Goal: Task Accomplishment & Management: Use online tool/utility

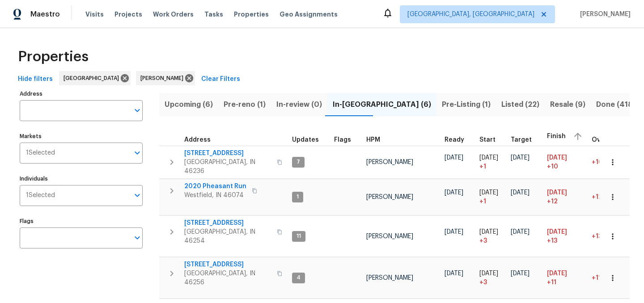
scroll to position [102, 0]
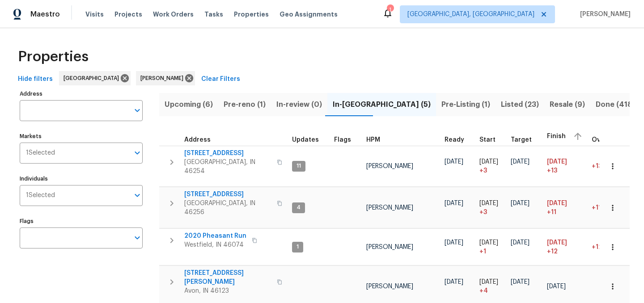
click at [441, 106] on span "Pre-Listing (1)" at bounding box center [465, 104] width 49 height 13
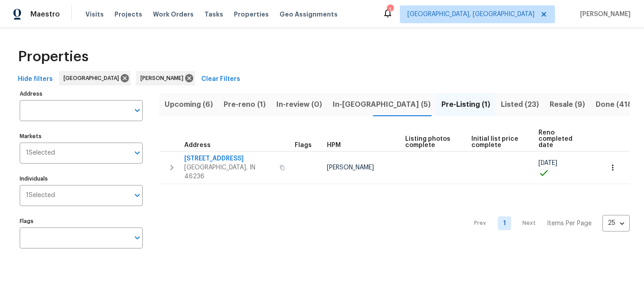
click at [549, 104] on span "Resale (9)" at bounding box center [566, 104] width 35 height 13
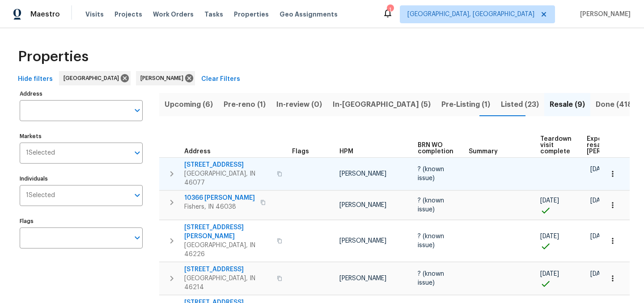
scroll to position [0, 68]
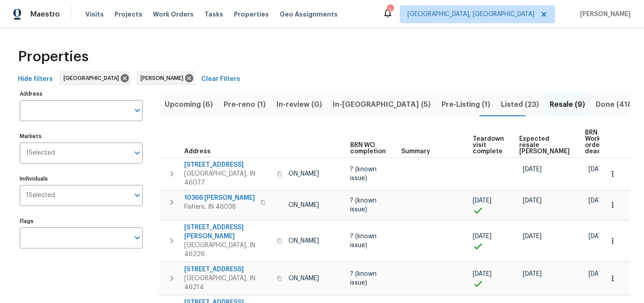
click at [523, 147] on span "Expected resale COE" at bounding box center [544, 145] width 51 height 19
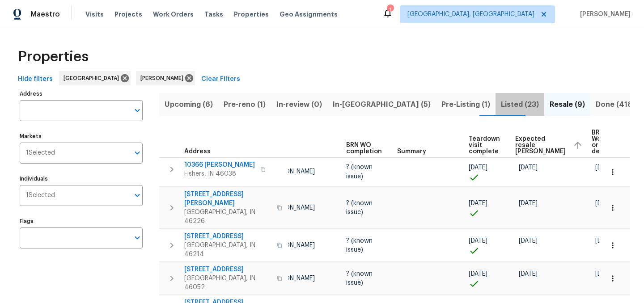
click at [501, 100] on span "Listed (23)" at bounding box center [520, 104] width 38 height 13
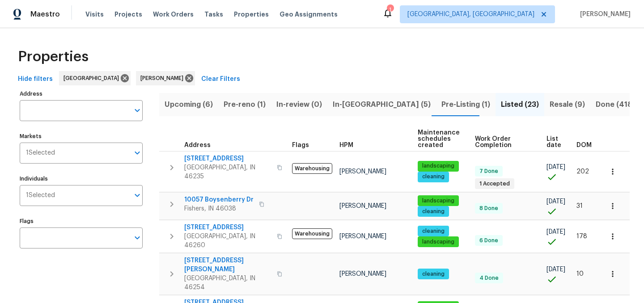
click at [441, 102] on span "Pre-Listing (1)" at bounding box center [465, 104] width 49 height 13
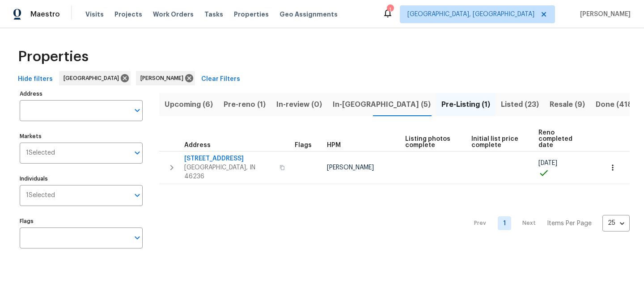
click at [355, 103] on span "In-reno (5)" at bounding box center [382, 104] width 98 height 13
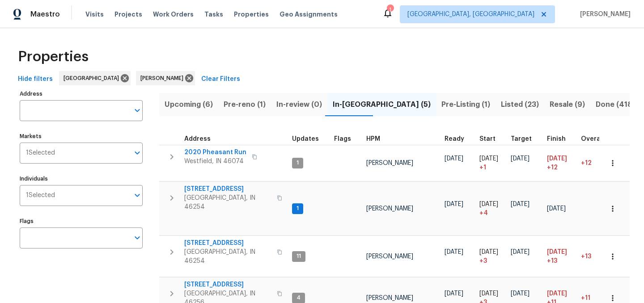
click at [245, 104] on span "Pre-reno (1)" at bounding box center [245, 104] width 42 height 13
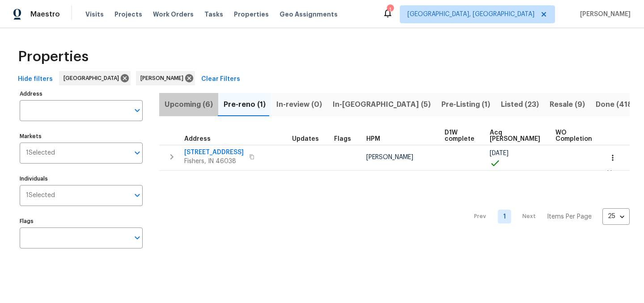
click at [193, 105] on span "Upcoming (6)" at bounding box center [189, 104] width 48 height 13
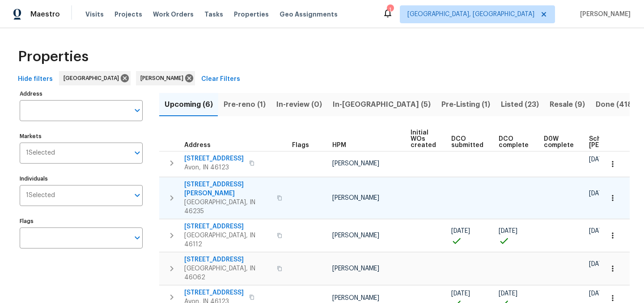
scroll to position [0, 108]
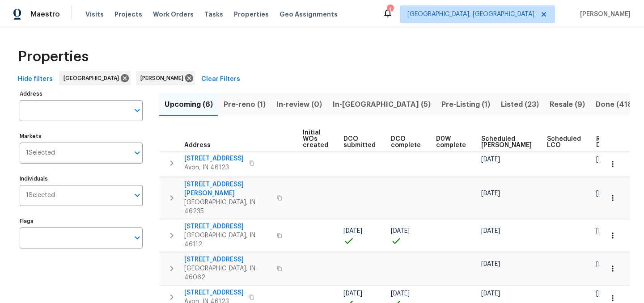
click at [596, 141] on span "Ready Date" at bounding box center [606, 142] width 20 height 13
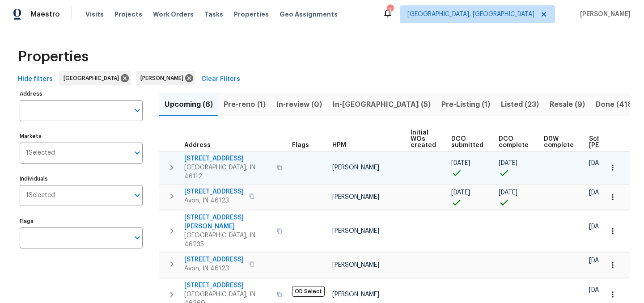
click at [614, 163] on icon "button" at bounding box center [612, 167] width 9 height 9
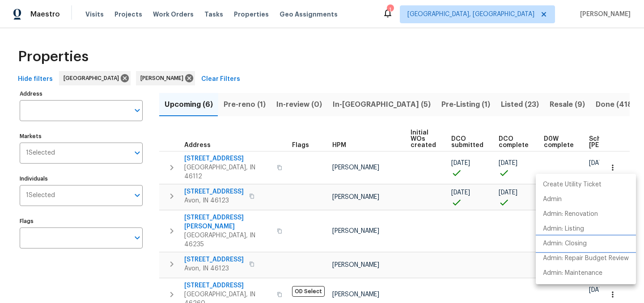
click at [566, 242] on p "Admin: Closing" at bounding box center [565, 243] width 44 height 9
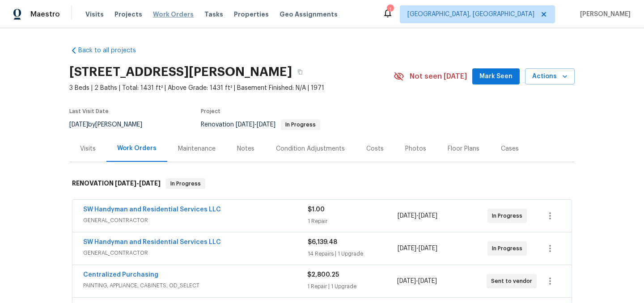
click at [160, 17] on span "Work Orders" at bounding box center [173, 14] width 41 height 9
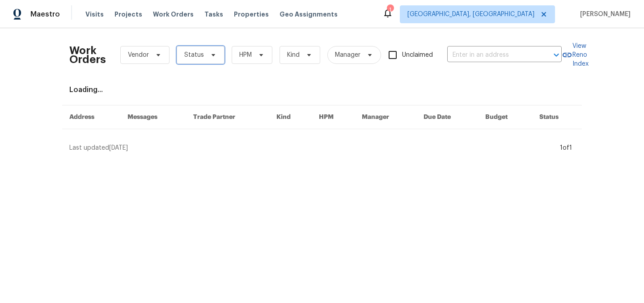
click at [195, 55] on span "Status" at bounding box center [194, 55] width 20 height 9
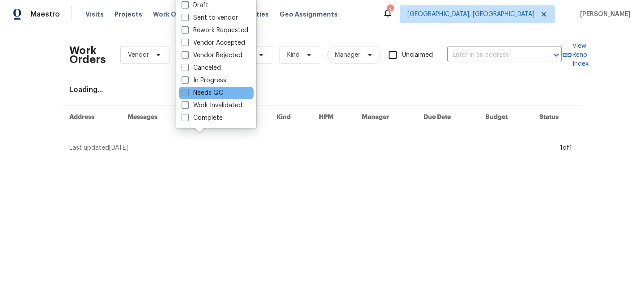
click at [204, 94] on label "Needs QC" at bounding box center [203, 93] width 42 height 9
click at [187, 94] on input "Needs QC" at bounding box center [185, 92] width 6 height 6
checkbox input "true"
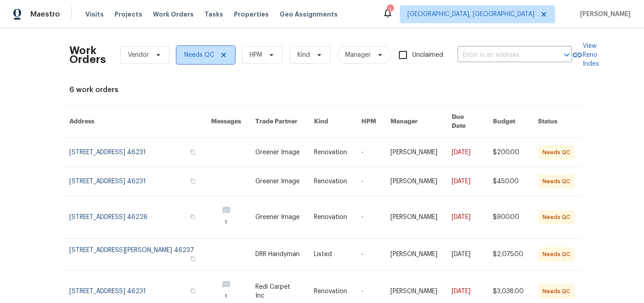
click at [224, 55] on icon at bounding box center [223, 54] width 7 height 7
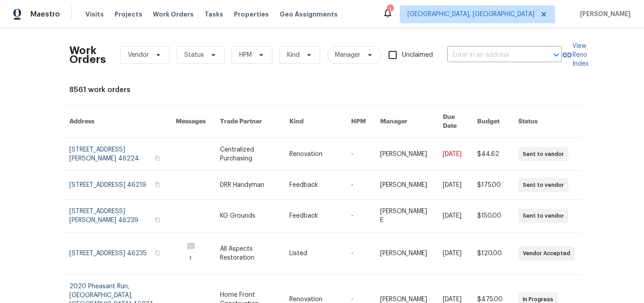
click at [391, 14] on icon at bounding box center [387, 13] width 7 height 9
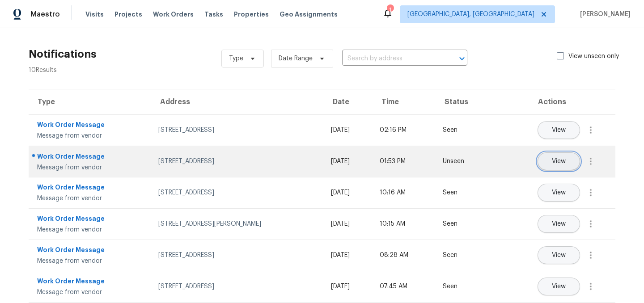
click at [558, 163] on span "View" at bounding box center [559, 161] width 14 height 7
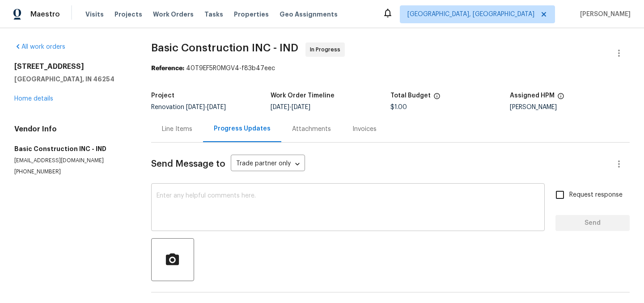
scroll to position [108, 0]
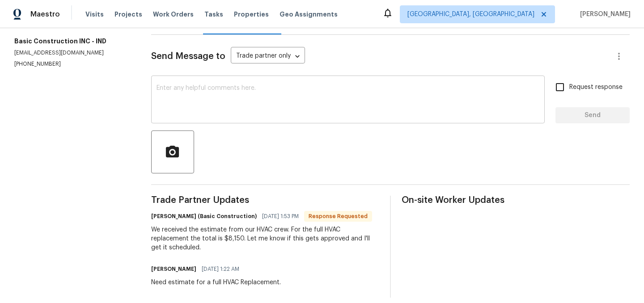
click at [255, 111] on textarea at bounding box center [347, 100] width 383 height 31
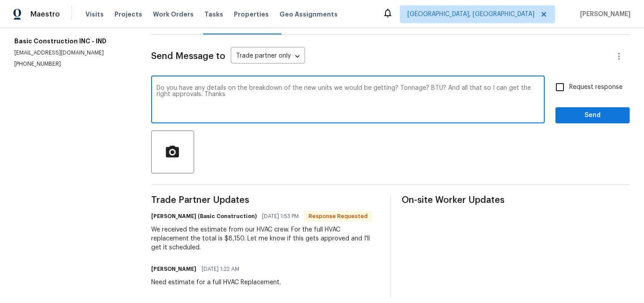
type textarea "Do you have any details on the breakdown of the new units we would be getting? …"
click at [593, 116] on span "Send" at bounding box center [592, 115] width 60 height 11
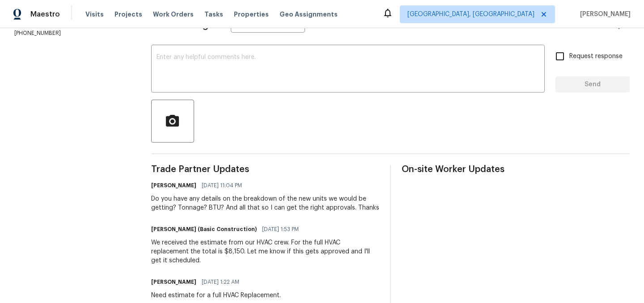
scroll to position [0, 0]
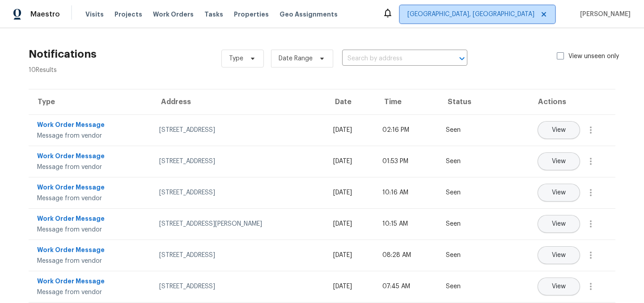
click at [516, 11] on span "[GEOGRAPHIC_DATA], [GEOGRAPHIC_DATA]" at bounding box center [470, 14] width 127 height 9
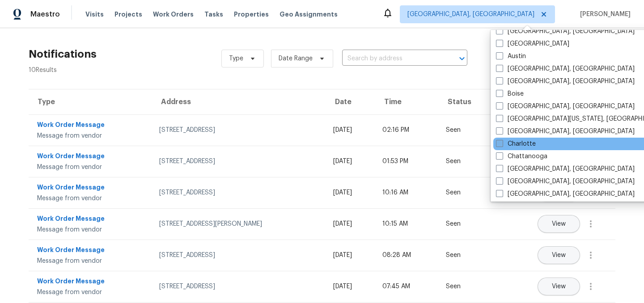
scroll to position [34, 0]
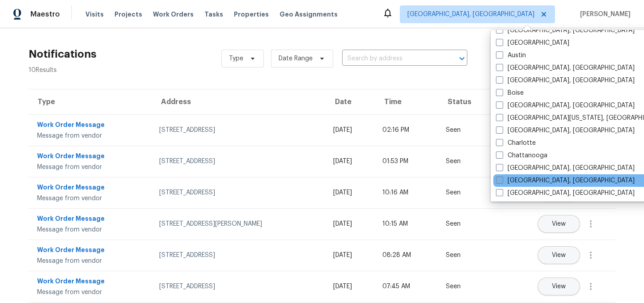
click at [499, 180] on span at bounding box center [499, 180] width 7 height 7
click at [499, 180] on input "Cincinnati, OH" at bounding box center [499, 179] width 6 height 6
checkbox input "true"
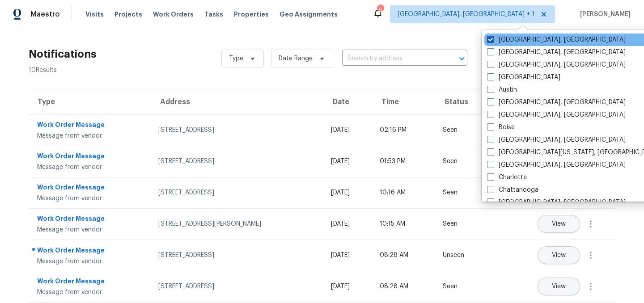
click at [490, 39] on span at bounding box center [490, 39] width 7 height 7
click at [490, 39] on input "[GEOGRAPHIC_DATA], [GEOGRAPHIC_DATA]" at bounding box center [490, 38] width 6 height 6
checkbox input "false"
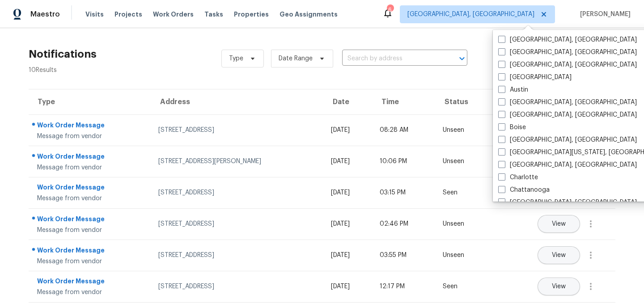
click at [169, 58] on div "Notifications 10 Results Type Date Range ​ View unseen only" at bounding box center [321, 58] width 615 height 32
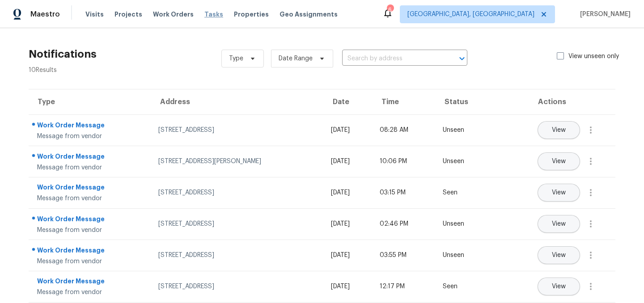
click at [205, 15] on span "Tasks" at bounding box center [213, 14] width 19 height 6
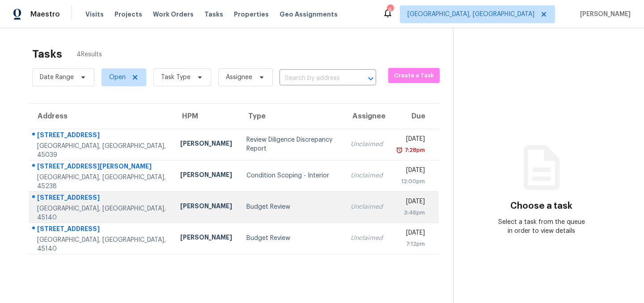
click at [246, 209] on div "Budget Review" at bounding box center [291, 207] width 90 height 9
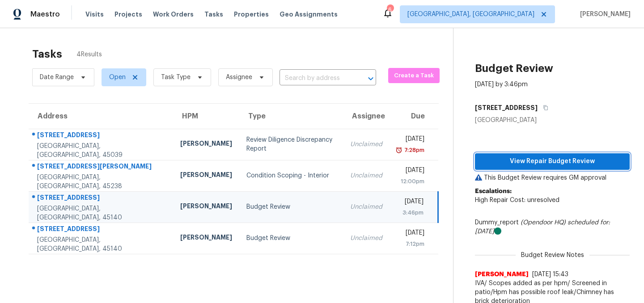
click at [542, 161] on span "View Repair Budget Review" at bounding box center [552, 161] width 140 height 11
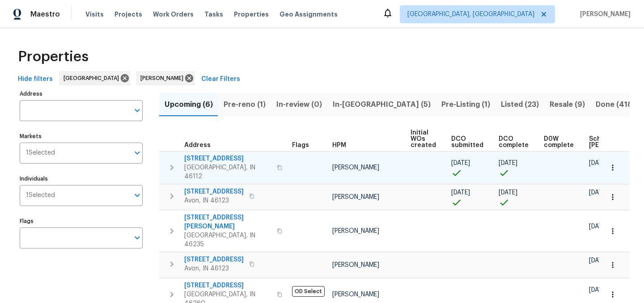
click at [613, 165] on icon "button" at bounding box center [612, 167] width 9 height 9
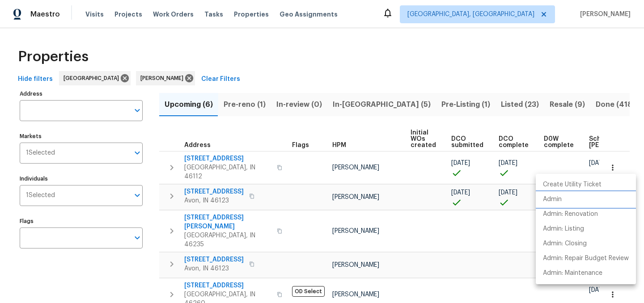
click at [562, 198] on li "Admin" at bounding box center [586, 199] width 100 height 15
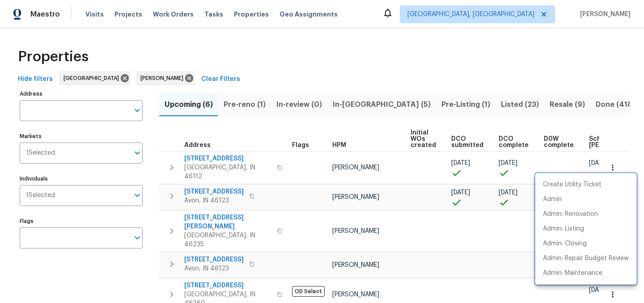
click at [374, 68] on div at bounding box center [322, 151] width 644 height 303
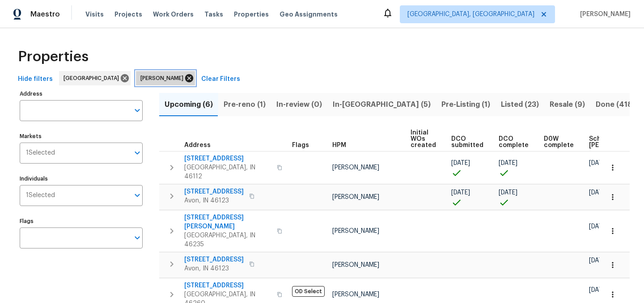
click at [184, 79] on icon at bounding box center [189, 78] width 10 height 10
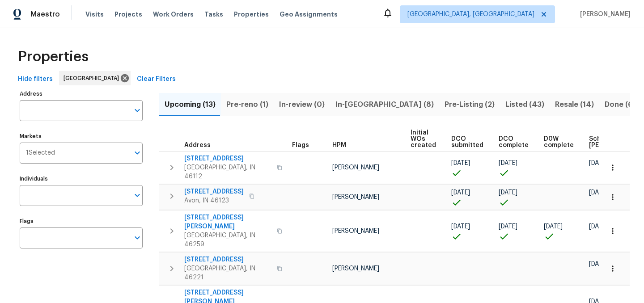
click at [347, 51] on div "Properties" at bounding box center [321, 56] width 615 height 29
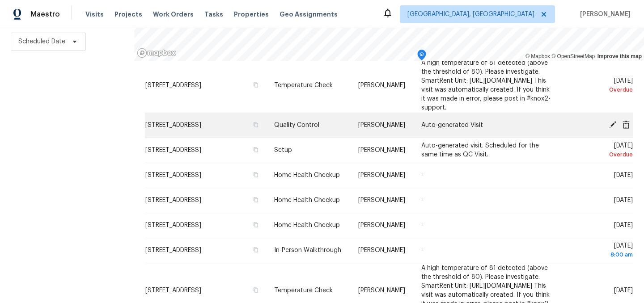
scroll to position [234, 0]
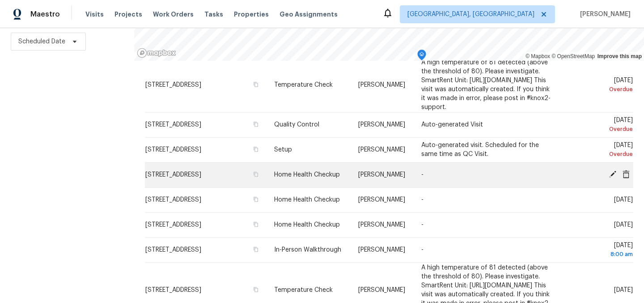
click at [612, 178] on icon at bounding box center [612, 174] width 7 height 7
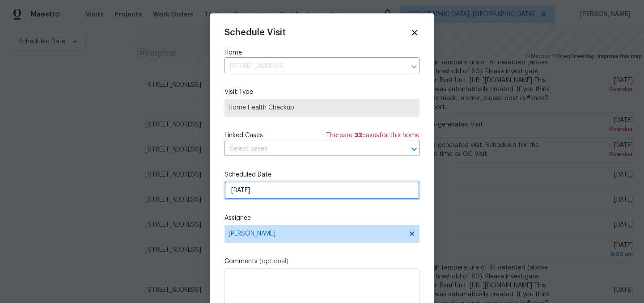
click at [260, 190] on input "[DATE]" at bounding box center [321, 191] width 195 height 18
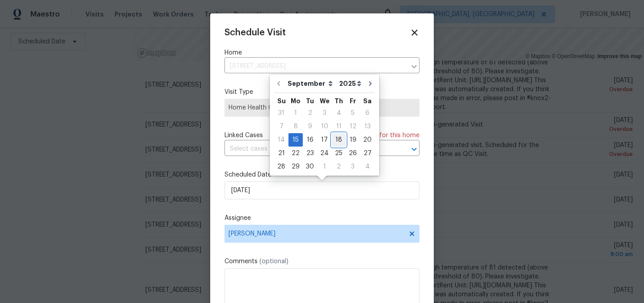
click at [335, 139] on div "18" at bounding box center [339, 140] width 14 height 13
type input "[DATE]"
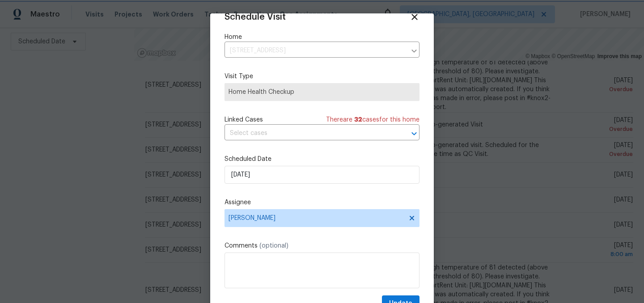
scroll to position [37, 0]
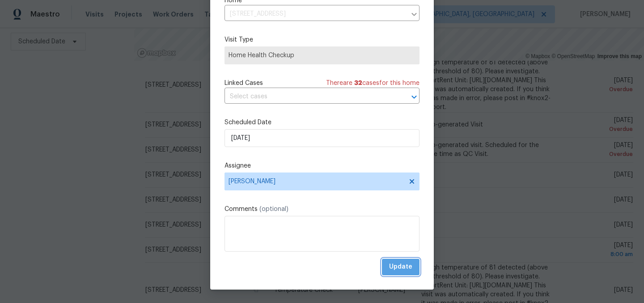
click at [405, 270] on span "Update" at bounding box center [400, 267] width 23 height 11
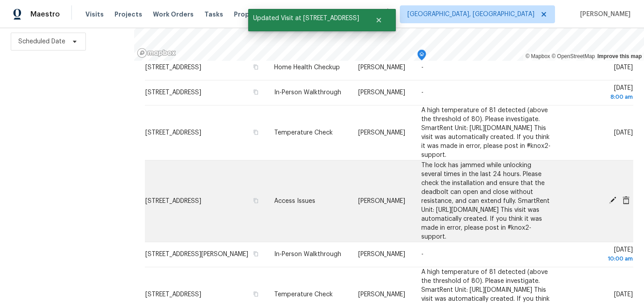
scroll to position [370, 0]
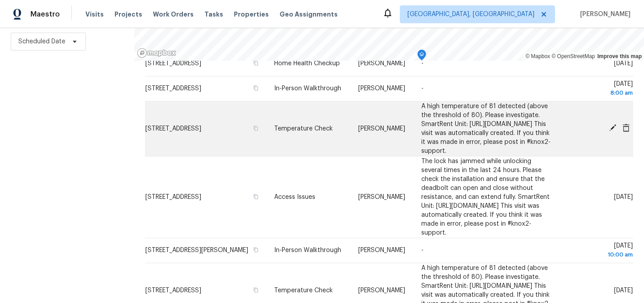
click at [612, 131] on icon at bounding box center [612, 127] width 7 height 7
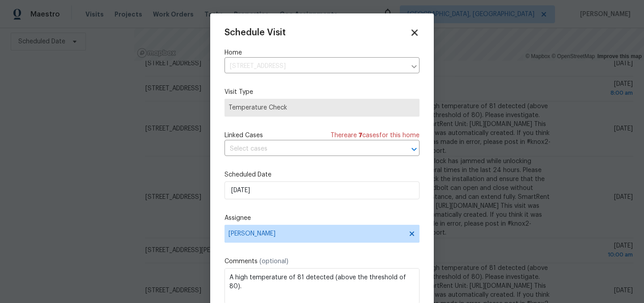
click at [415, 34] on icon at bounding box center [414, 32] width 10 height 10
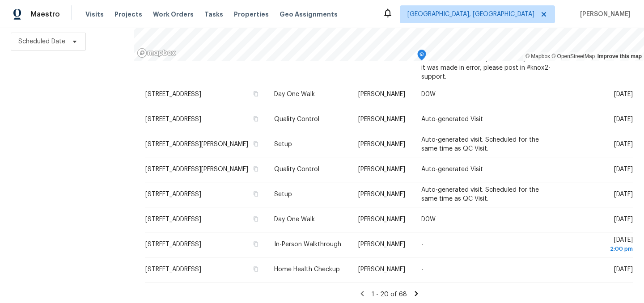
scroll to position [634, 0]
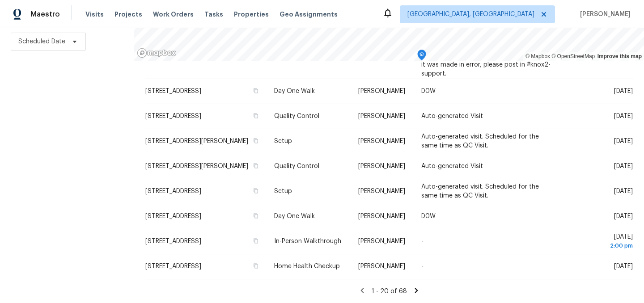
click at [414, 291] on icon at bounding box center [415, 290] width 3 height 5
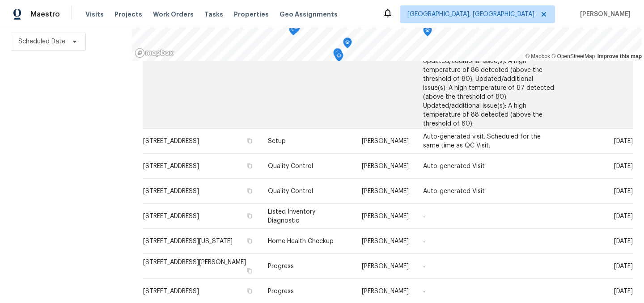
scroll to position [0, 0]
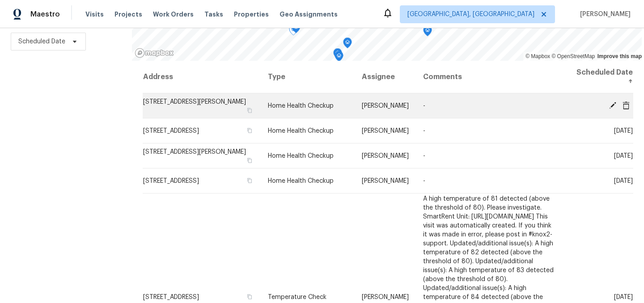
click at [610, 105] on icon at bounding box center [612, 105] width 8 height 8
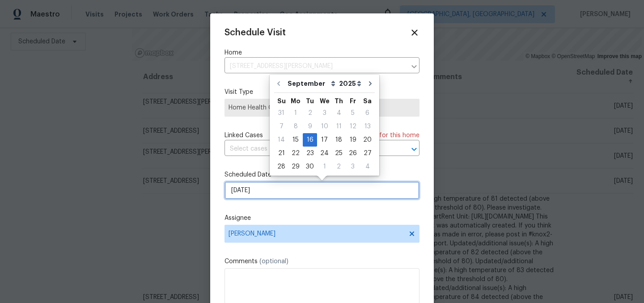
click at [271, 199] on input "[DATE]" at bounding box center [321, 191] width 195 height 18
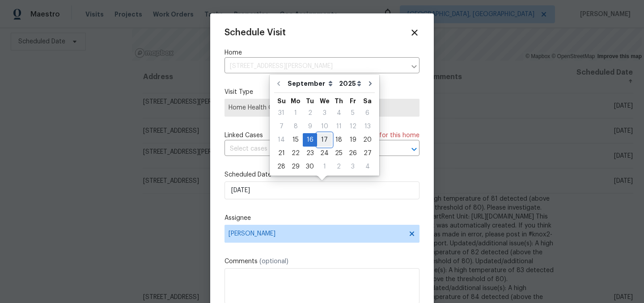
click at [323, 138] on div "17" at bounding box center [324, 140] width 15 height 13
type input "[DATE]"
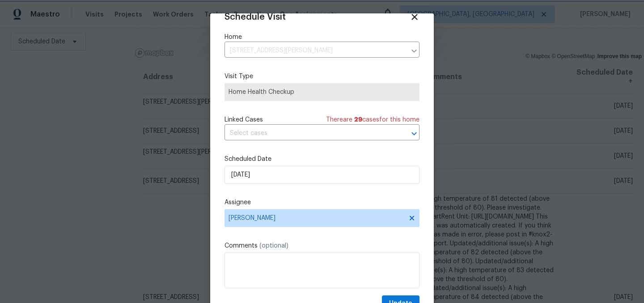
scroll to position [37, 0]
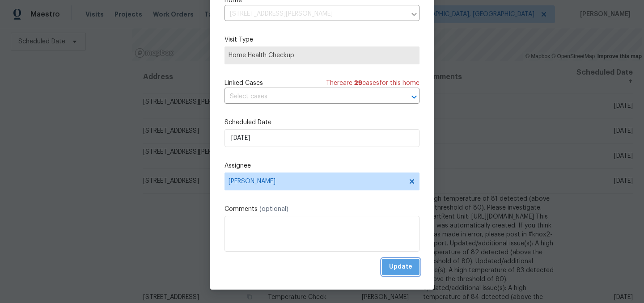
click at [401, 263] on span "Update" at bounding box center [400, 267] width 23 height 11
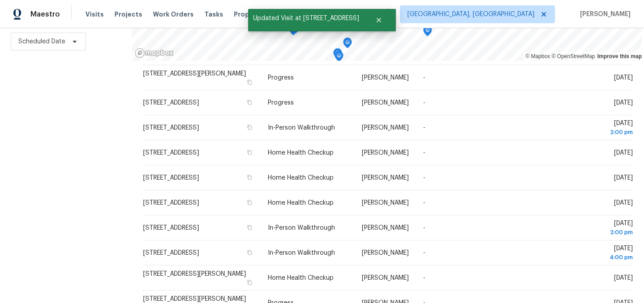
scroll to position [478, 0]
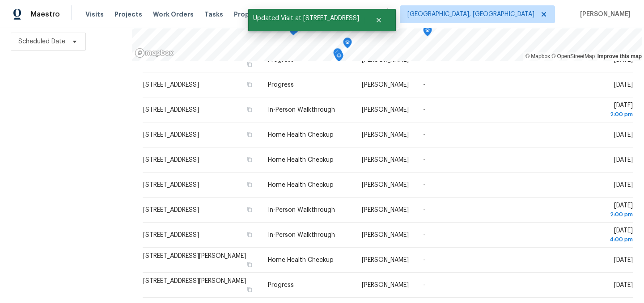
click at [358, 303] on icon at bounding box center [358, 308] width 3 height 5
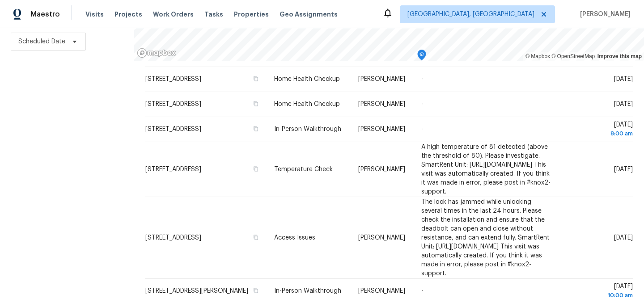
scroll to position [329, 0]
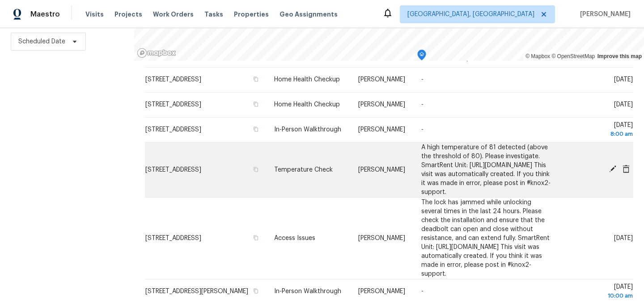
click at [613, 173] on icon at bounding box center [612, 169] width 8 height 8
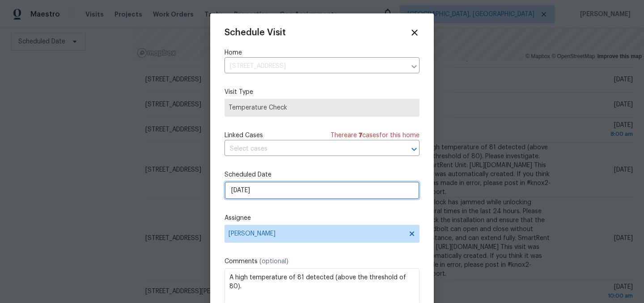
click at [269, 189] on input "9/16/2025" at bounding box center [321, 191] width 195 height 18
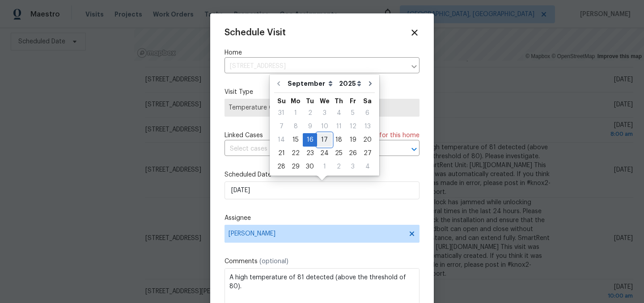
click at [321, 140] on div "17" at bounding box center [324, 140] width 15 height 13
type input "9/17/2025"
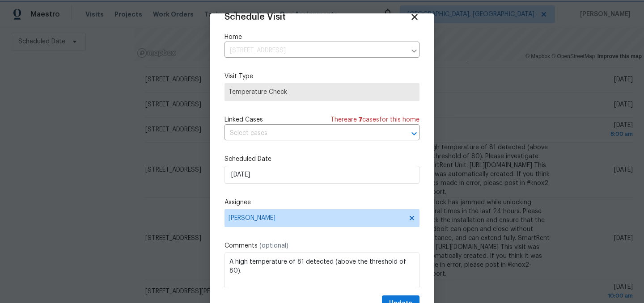
scroll to position [37, 0]
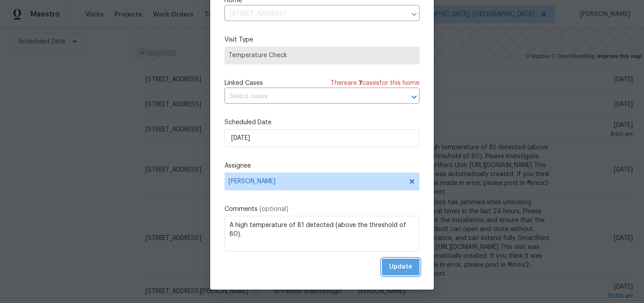
click at [398, 264] on span "Update" at bounding box center [400, 267] width 23 height 11
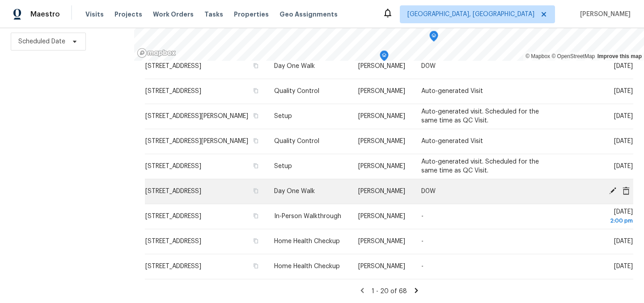
scroll to position [595, 0]
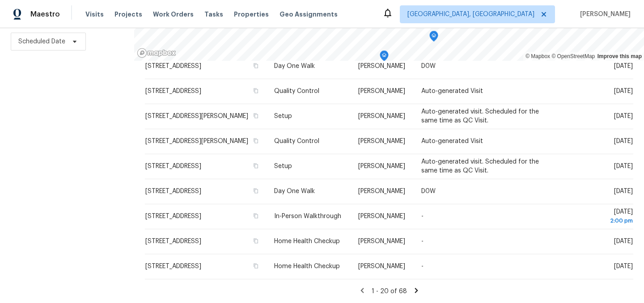
click at [414, 290] on icon at bounding box center [415, 290] width 3 height 5
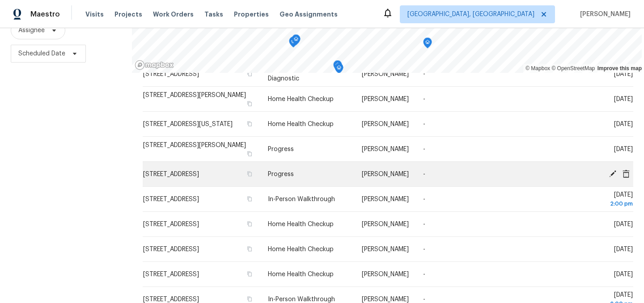
scroll to position [431, 0]
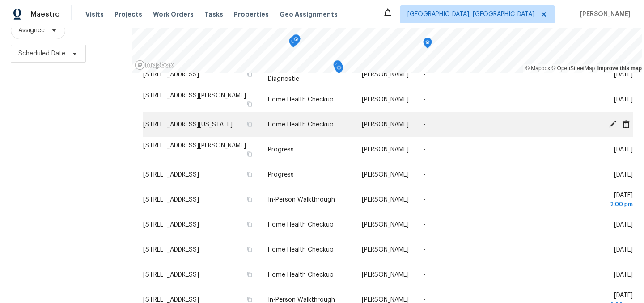
click at [613, 120] on icon at bounding box center [612, 123] width 7 height 7
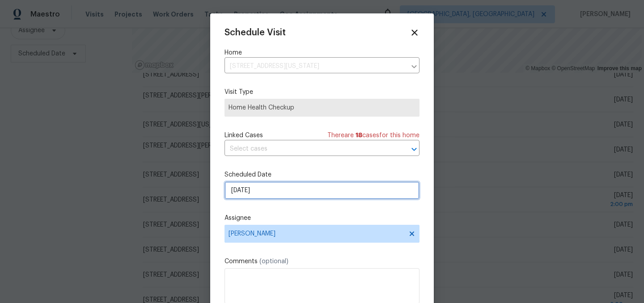
click at [269, 196] on input "[DATE]" at bounding box center [321, 191] width 195 height 18
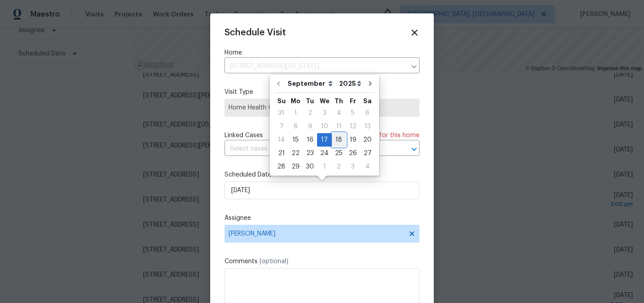
click at [337, 136] on div "18" at bounding box center [339, 140] width 14 height 13
type input "9/18/2025"
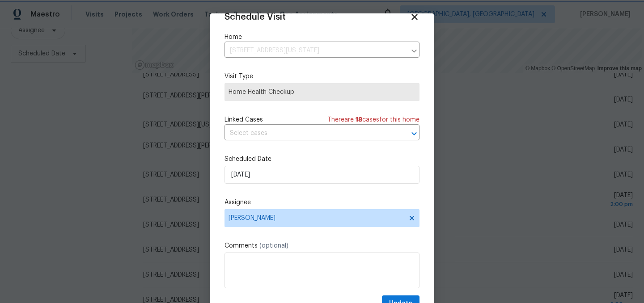
scroll to position [37, 0]
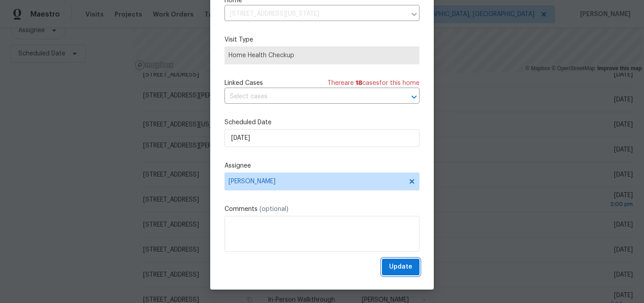
click at [413, 273] on button "Update" at bounding box center [401, 267] width 38 height 17
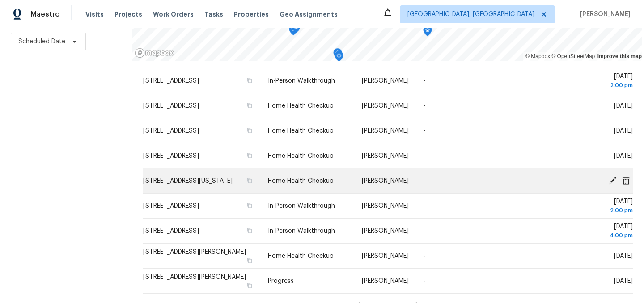
scroll to position [517, 0]
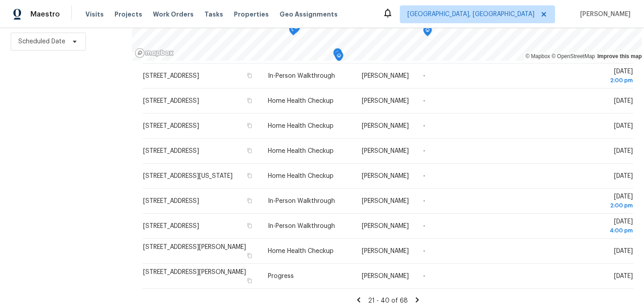
click at [416, 297] on icon at bounding box center [417, 299] width 3 height 5
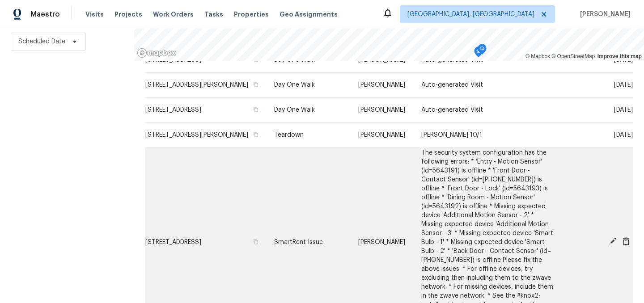
scroll to position [544, 0]
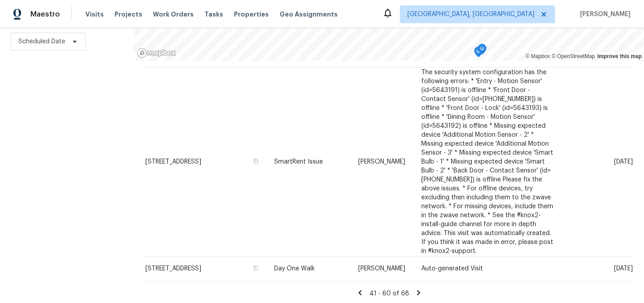
click at [414, 291] on icon at bounding box center [418, 293] width 8 height 8
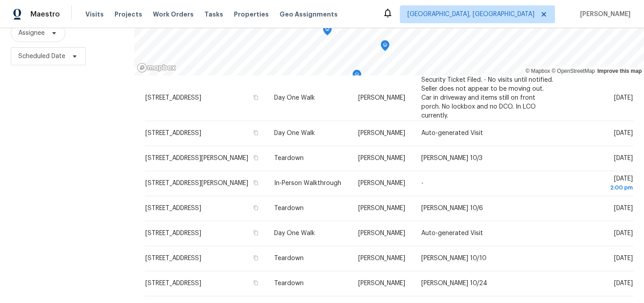
scroll to position [0, 0]
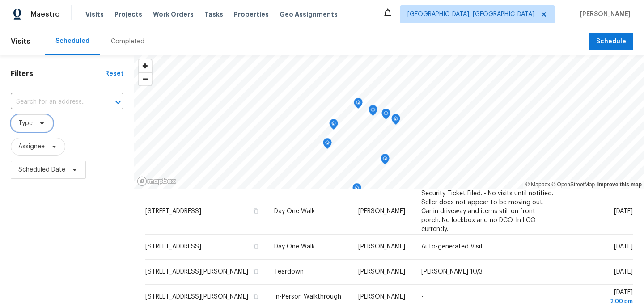
click at [39, 122] on icon at bounding box center [41, 123] width 7 height 7
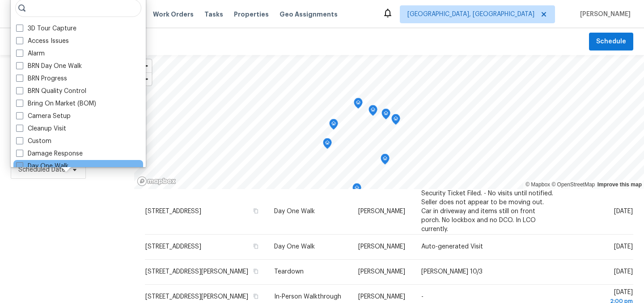
click at [53, 164] on label "Day One Walk" at bounding box center [42, 166] width 52 height 9
click at [22, 164] on input "Day One Walk" at bounding box center [19, 165] width 6 height 6
checkbox input "true"
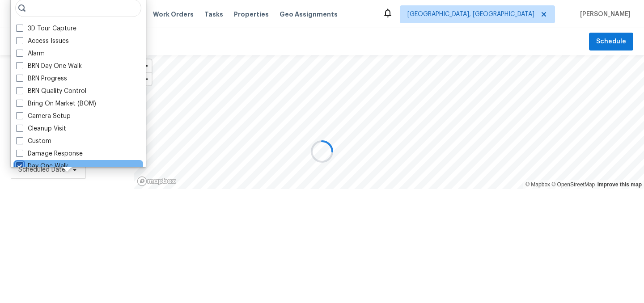
scroll to position [0, 0]
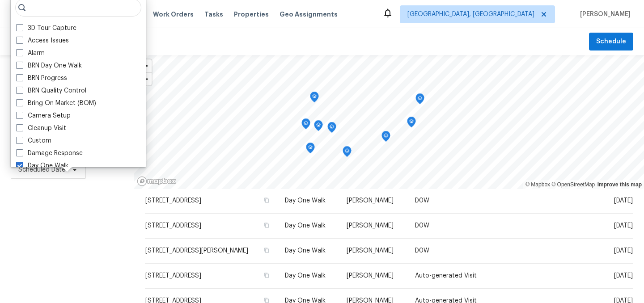
click at [79, 248] on div "Filters Reset ​ Day One Walk Assignee Scheduled Date" at bounding box center [67, 243] width 134 height 376
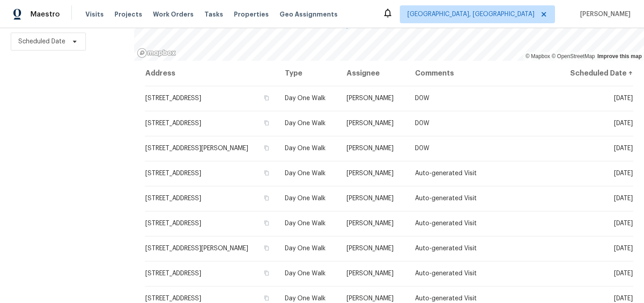
scroll to position [0, 0]
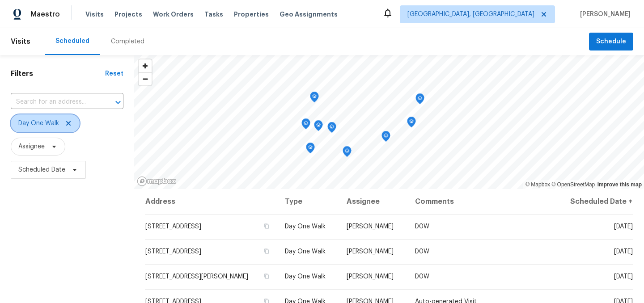
click at [69, 122] on icon at bounding box center [68, 123] width 4 height 4
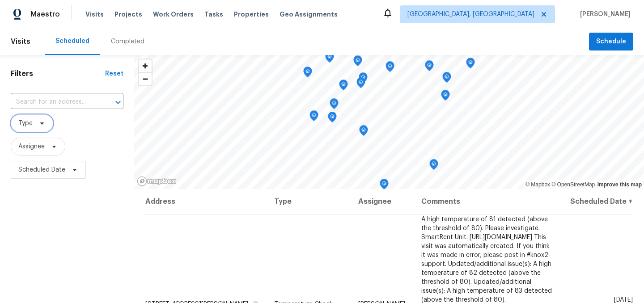
click at [34, 121] on span "Type" at bounding box center [32, 123] width 42 height 18
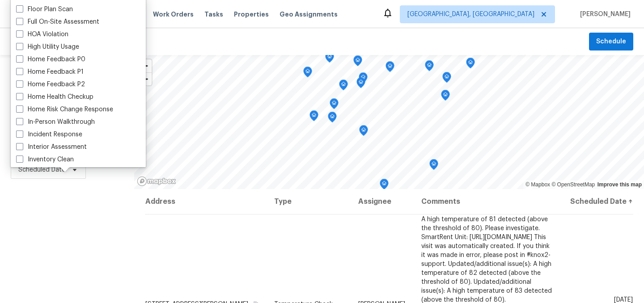
scroll to position [234, 0]
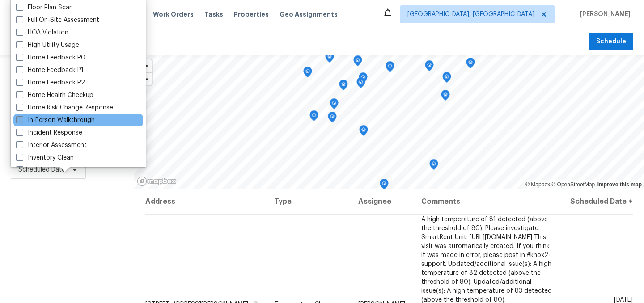
click at [60, 120] on label "In-Person Walkthrough" at bounding box center [55, 120] width 79 height 9
click at [22, 120] on input "In-Person Walkthrough" at bounding box center [19, 119] width 6 height 6
checkbox input "true"
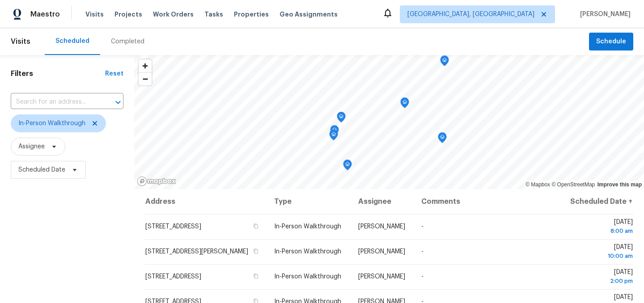
click at [60, 255] on div "Filters Reset ​ In-Person Walkthrough Assignee Scheduled Date" at bounding box center [67, 243] width 134 height 376
click at [94, 121] on icon at bounding box center [94, 123] width 7 height 7
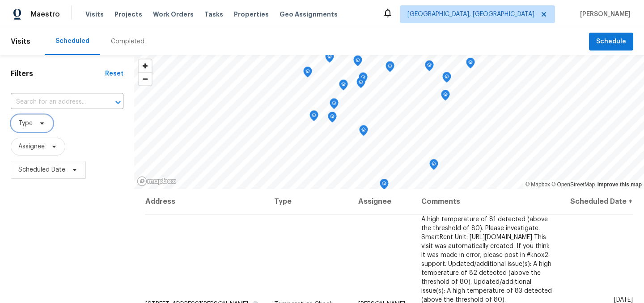
click at [45, 118] on span "Type" at bounding box center [32, 123] width 42 height 18
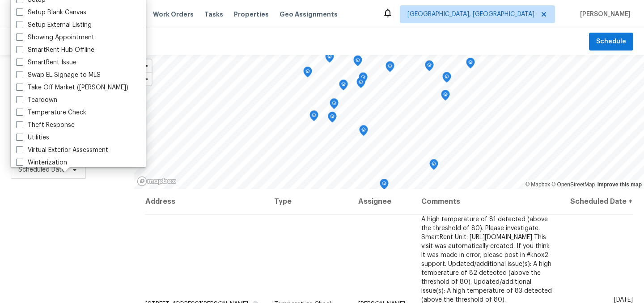
scroll to position [760, 0]
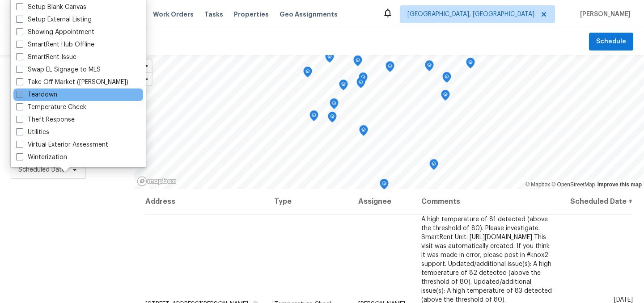
click at [45, 93] on label "Teardown" at bounding box center [36, 94] width 41 height 9
click at [22, 93] on input "Teardown" at bounding box center [19, 93] width 6 height 6
checkbox input "true"
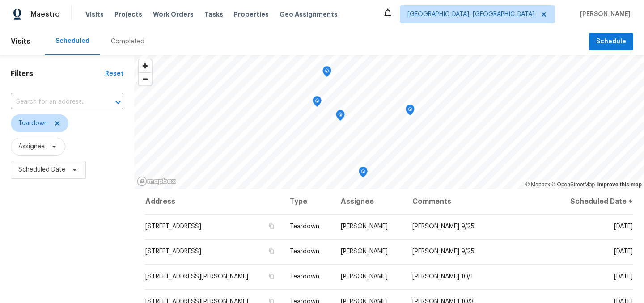
click at [70, 229] on div "Filters Reset ​ Teardown Assignee Scheduled Date" at bounding box center [67, 243] width 134 height 376
click at [59, 120] on icon at bounding box center [57, 123] width 7 height 7
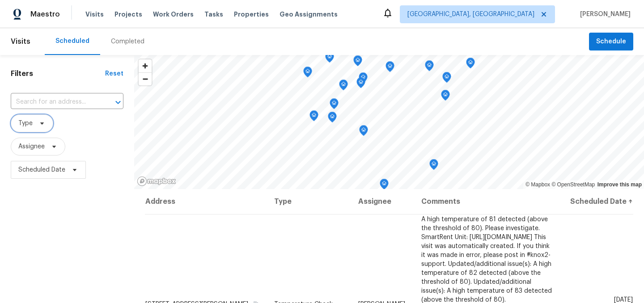
click at [30, 121] on span "Type" at bounding box center [25, 123] width 14 height 9
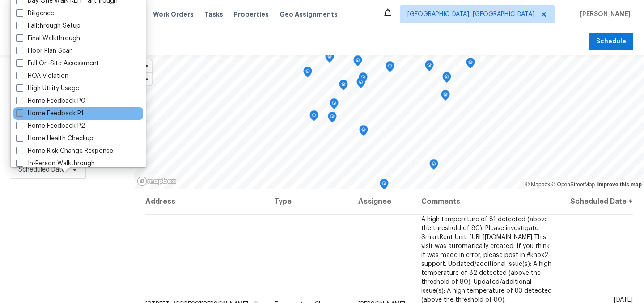
scroll to position [191, 0]
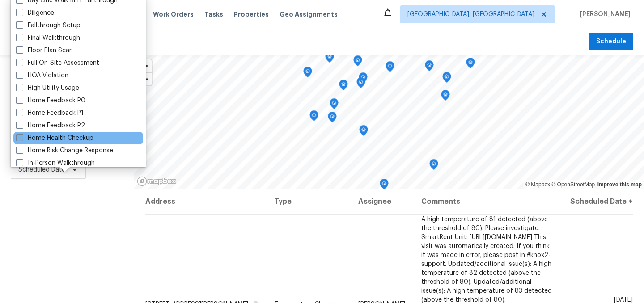
click at [56, 138] on label "Home Health Checkup" at bounding box center [54, 138] width 77 height 9
click at [22, 138] on input "Home Health Checkup" at bounding box center [19, 137] width 6 height 6
checkbox input "true"
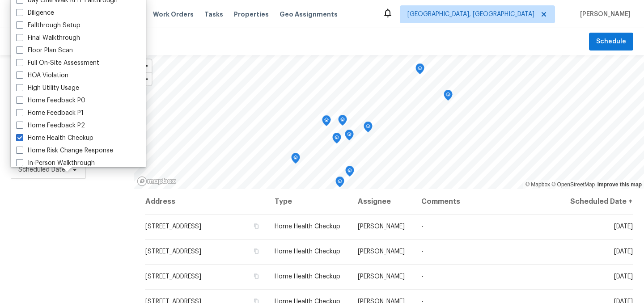
click at [71, 228] on div "Filters Reset ​ Home Health Checkup Assignee Scheduled Date" at bounding box center [67, 243] width 134 height 376
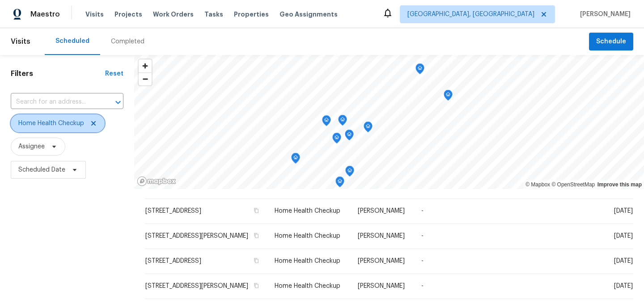
click at [95, 124] on icon at bounding box center [93, 123] width 7 height 7
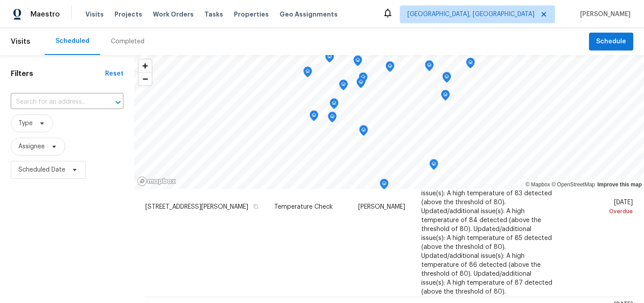
click at [97, 197] on div "Filters Reset ​ Type Assignee Scheduled Date" at bounding box center [67, 243] width 134 height 376
click at [97, 239] on div "Filters Reset ​ Type Assignee Scheduled Date" at bounding box center [67, 243] width 134 height 376
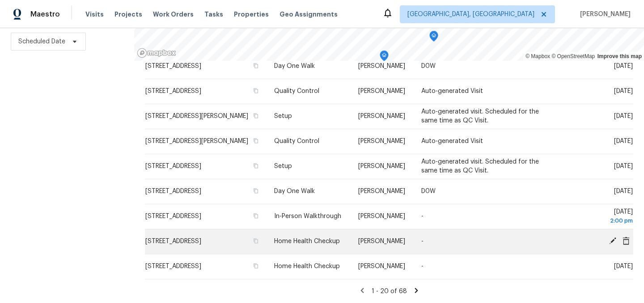
scroll to position [595, 0]
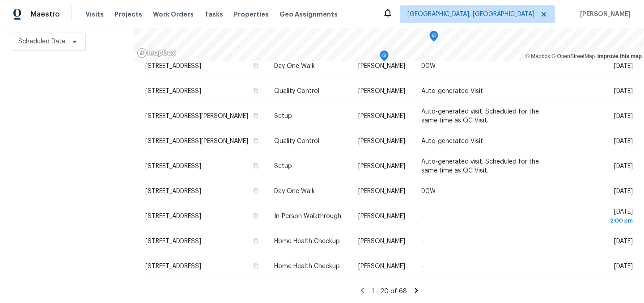
click at [414, 289] on icon at bounding box center [415, 290] width 3 height 5
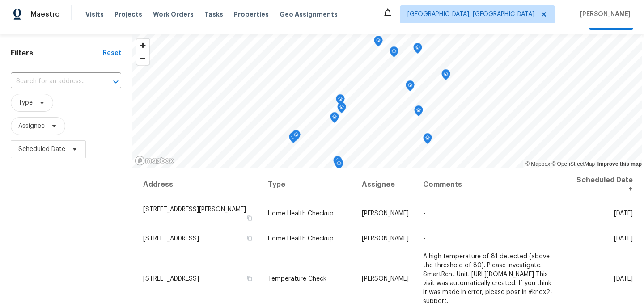
scroll to position [0, 0]
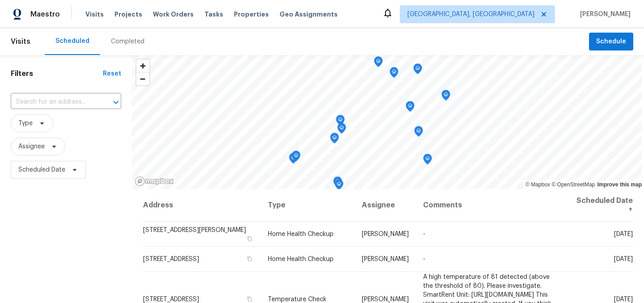
click at [287, 36] on div "Scheduled Completed" at bounding box center [317, 41] width 544 height 27
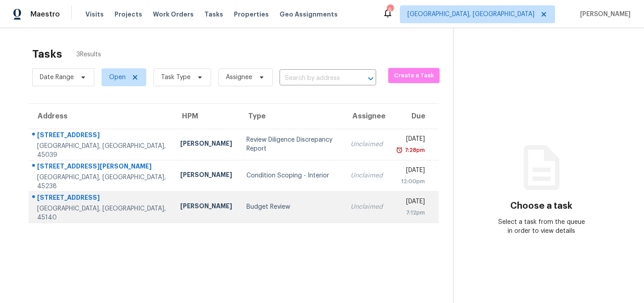
click at [70, 202] on div "[STREET_ADDRESS]" at bounding box center [101, 198] width 129 height 11
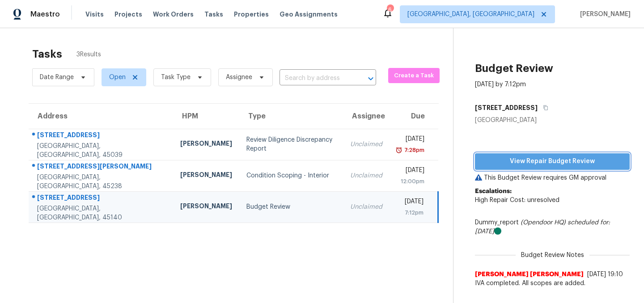
click at [541, 161] on span "View Repair Budget Review" at bounding box center [552, 161] width 140 height 11
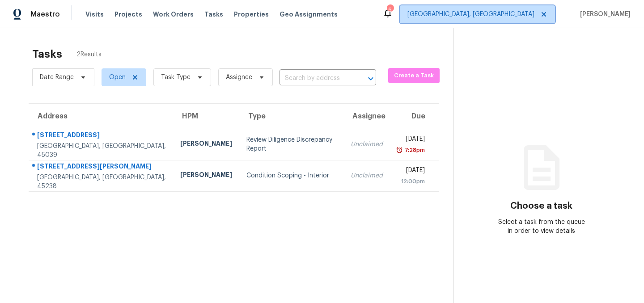
click at [509, 14] on span "[GEOGRAPHIC_DATA], [GEOGRAPHIC_DATA]" at bounding box center [470, 14] width 127 height 9
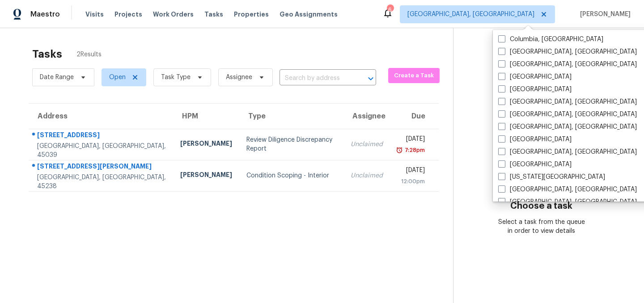
scroll to position [202, 0]
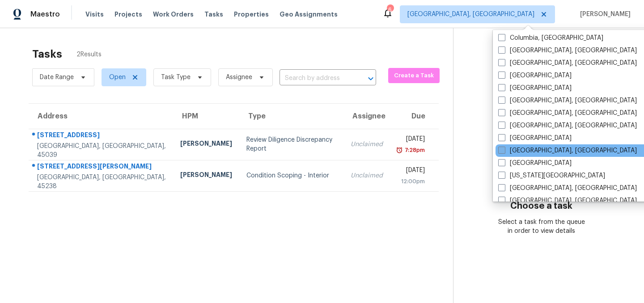
click at [501, 151] on span at bounding box center [501, 150] width 7 height 7
click at [501, 151] on input "[GEOGRAPHIC_DATA], [GEOGRAPHIC_DATA]" at bounding box center [501, 149] width 6 height 6
checkbox input "true"
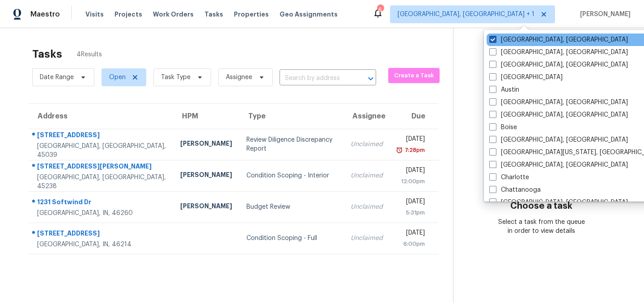
click at [493, 38] on span at bounding box center [492, 39] width 7 height 7
click at [493, 38] on input "[GEOGRAPHIC_DATA], [GEOGRAPHIC_DATA]" at bounding box center [492, 38] width 6 height 6
checkbox input "false"
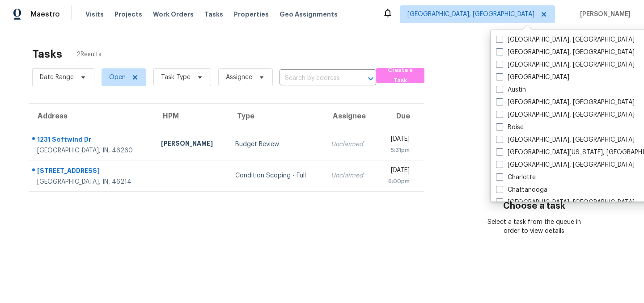
click at [213, 43] on div "Tasks 2 Results" at bounding box center [235, 53] width 406 height 23
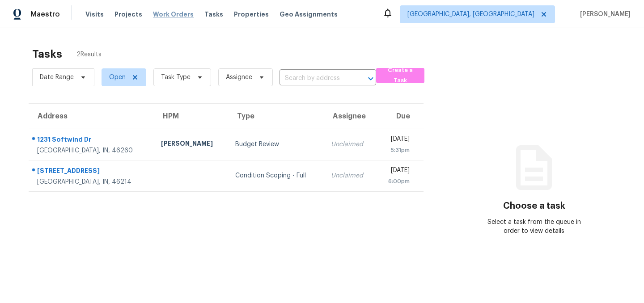
click at [160, 16] on span "Work Orders" at bounding box center [173, 14] width 41 height 9
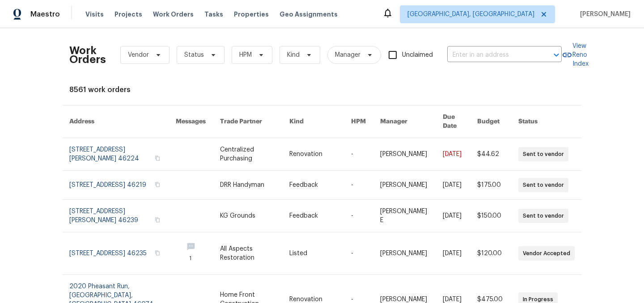
click at [255, 89] on div "8561 work orders" at bounding box center [321, 89] width 505 height 9
click at [250, 55] on span "HPM" at bounding box center [245, 55] width 13 height 9
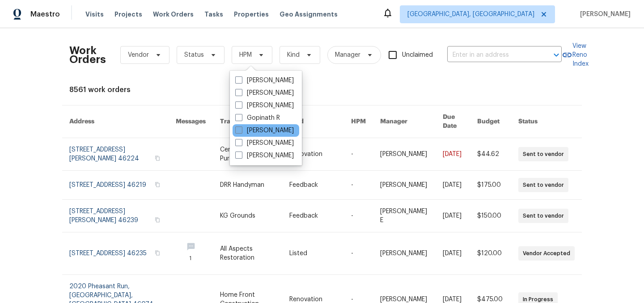
click at [256, 127] on label "[PERSON_NAME]" at bounding box center [264, 130] width 59 height 9
click at [241, 127] on input "[PERSON_NAME]" at bounding box center [238, 129] width 6 height 6
checkbox input "true"
